Goal: Information Seeking & Learning: Learn about a topic

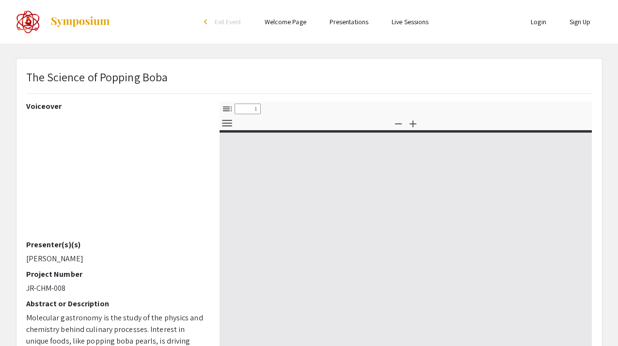
select select "custom"
type input "0"
select select "custom"
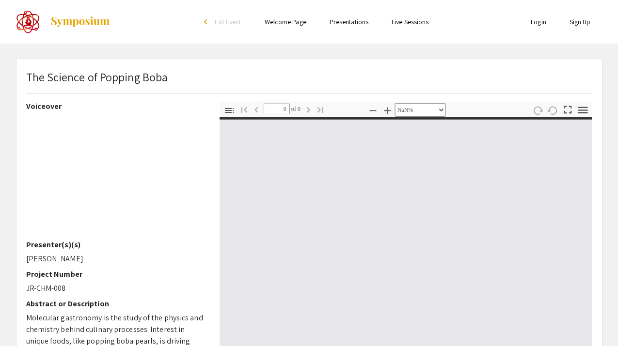
type input "1"
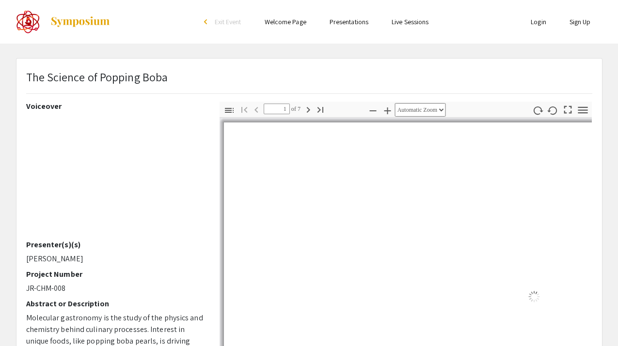
select select "auto"
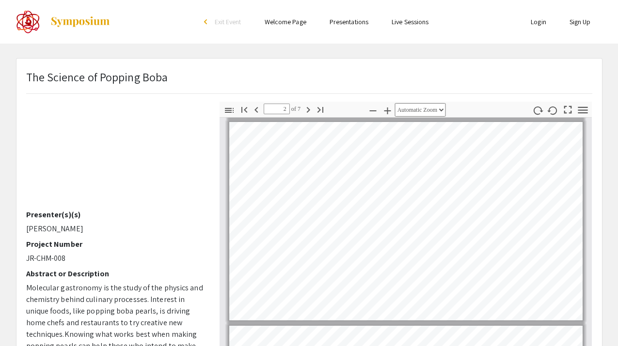
scroll to position [205, 0]
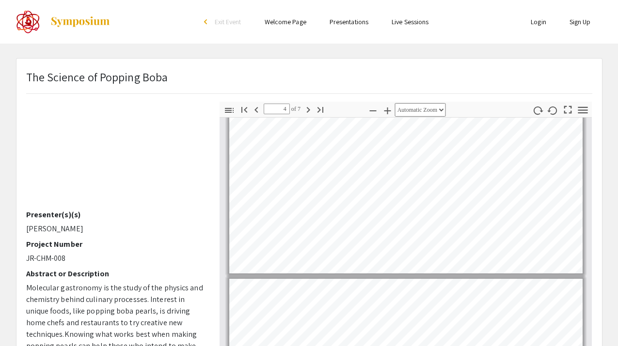
type input "5"
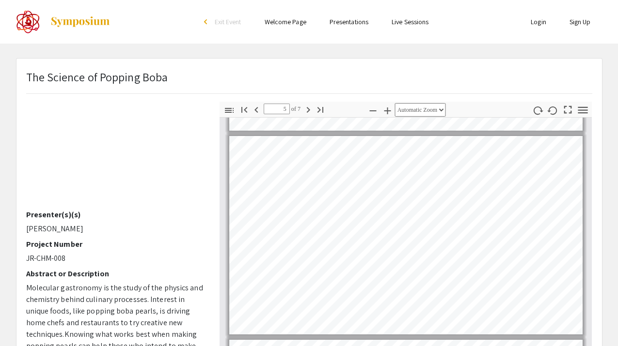
scroll to position [811, 0]
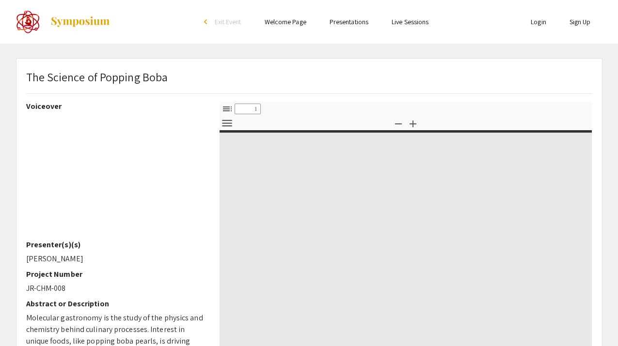
select select "custom"
type input "0"
select select "custom"
type input "1"
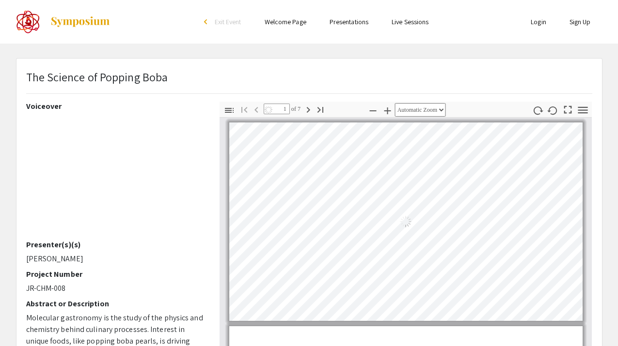
select select "auto"
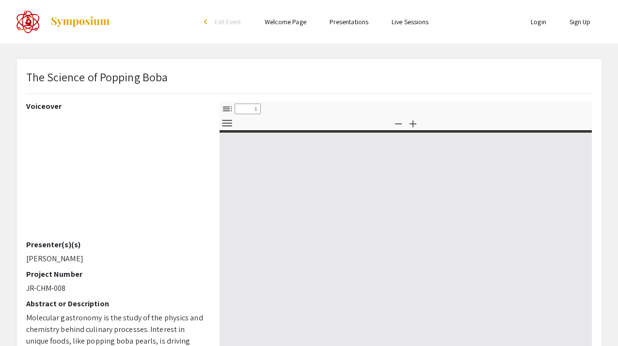
select select "custom"
type input "0"
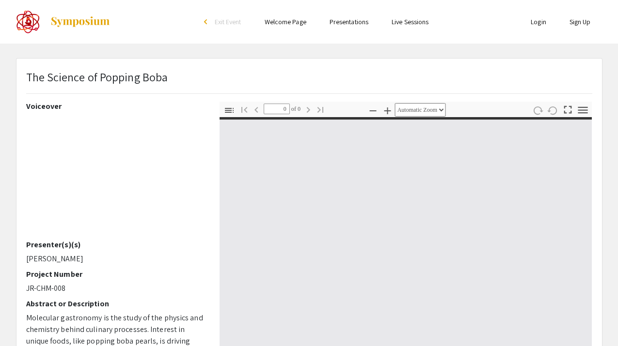
select select "custom"
type input "1"
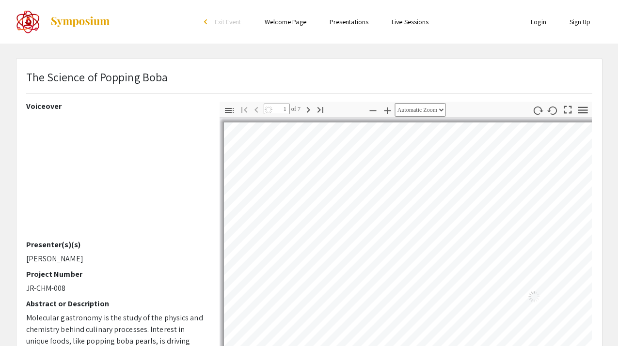
select select "auto"
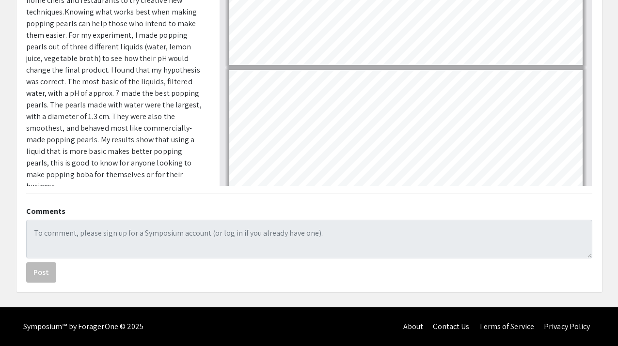
scroll to position [255, 0]
